Goal: Task Accomplishment & Management: Manage account settings

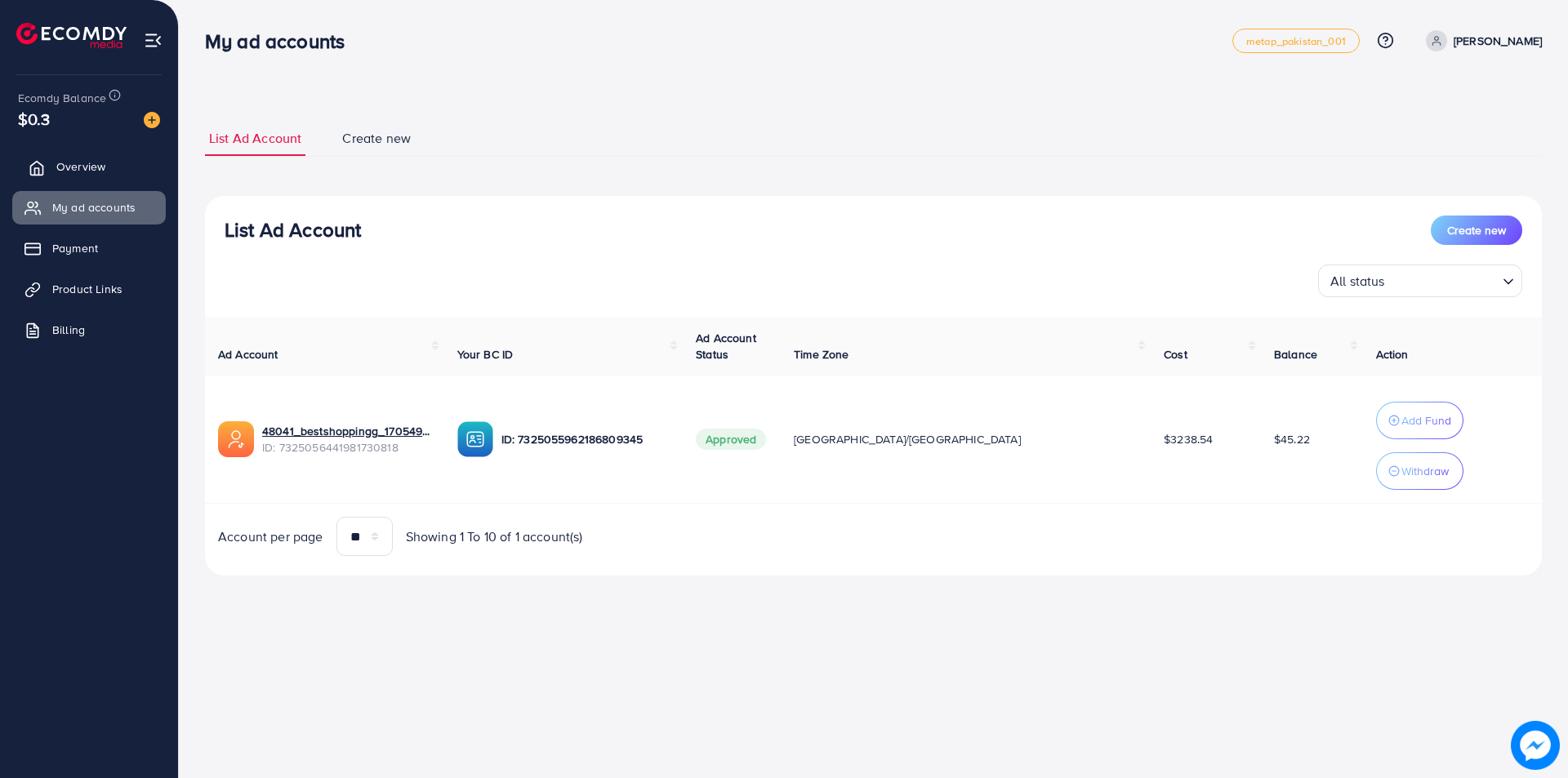
click at [105, 167] on span "Overview" at bounding box center [81, 166] width 49 height 16
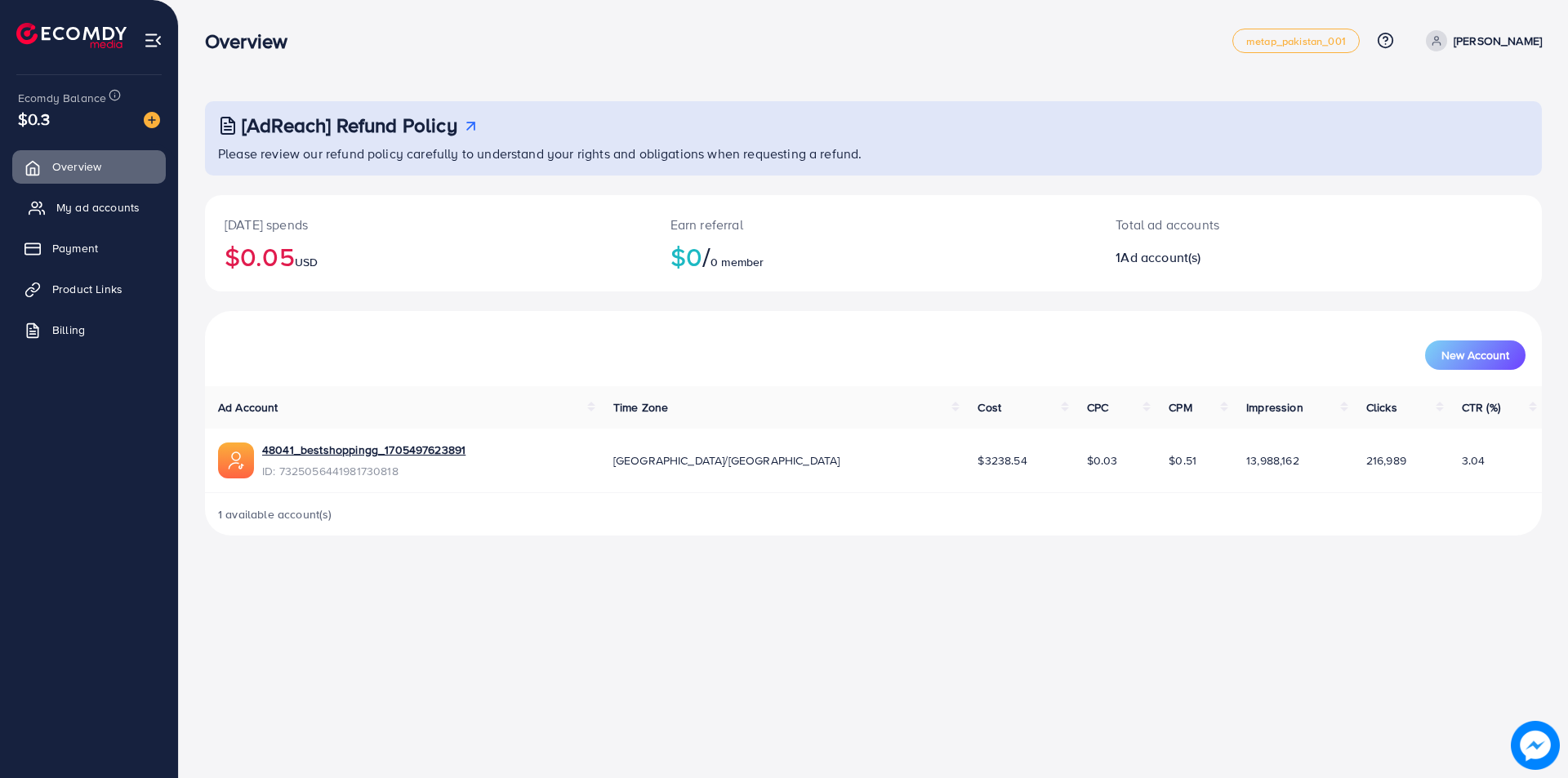
click at [88, 213] on span "My ad accounts" at bounding box center [98, 207] width 83 height 16
click at [112, 212] on span "My ad accounts" at bounding box center [98, 207] width 83 height 16
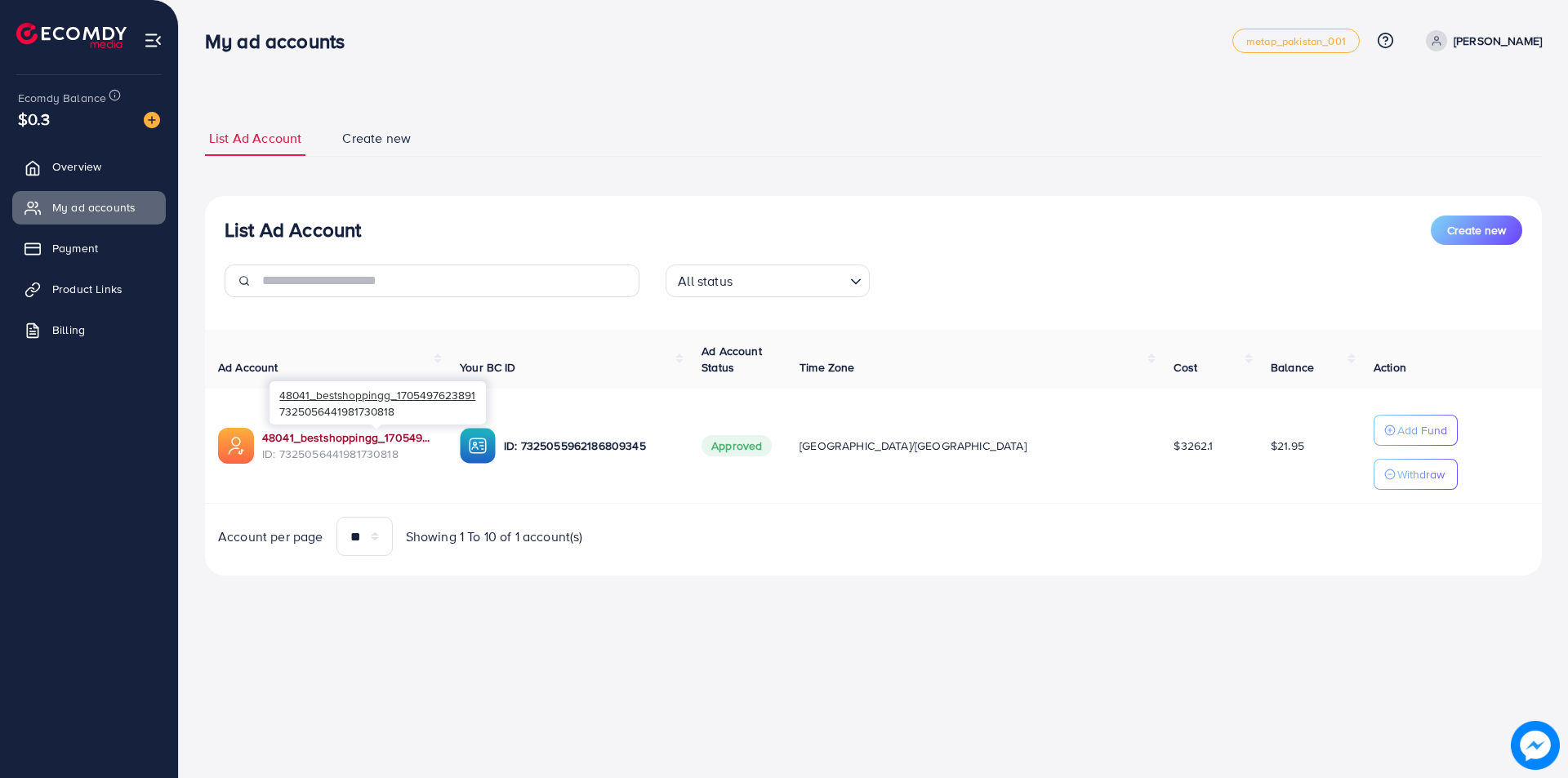
click at [381, 434] on link "48041_bestshoppingg_1705497623891" at bounding box center [347, 437] width 171 height 16
